Goal: Information Seeking & Learning: Learn about a topic

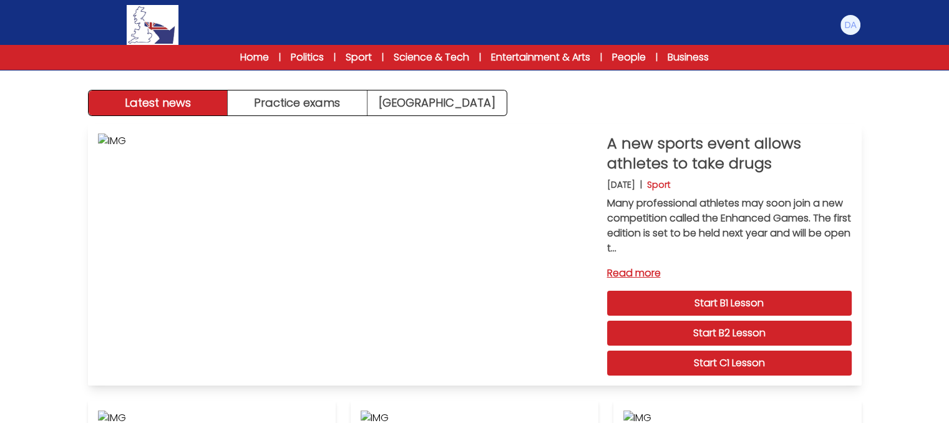
click at [746, 301] on link "Start B1 Lesson" at bounding box center [729, 303] width 245 height 25
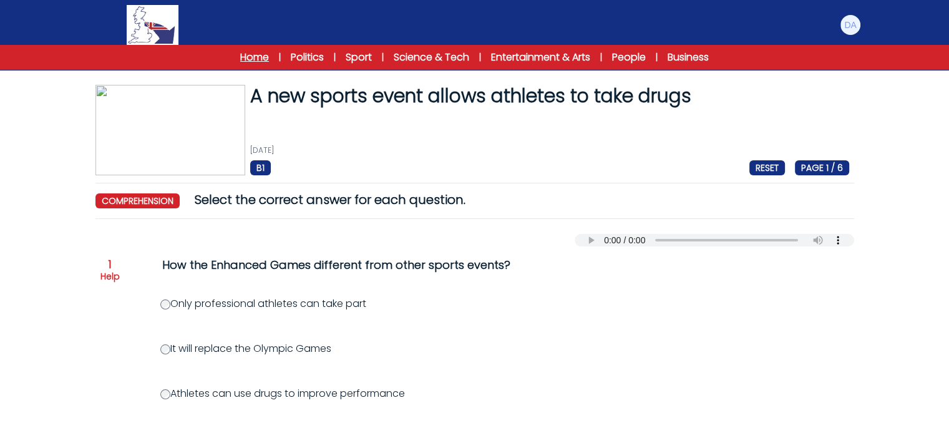
click at [255, 51] on link "Home" at bounding box center [254, 57] width 29 height 15
